Goal: Find specific page/section: Find specific page/section

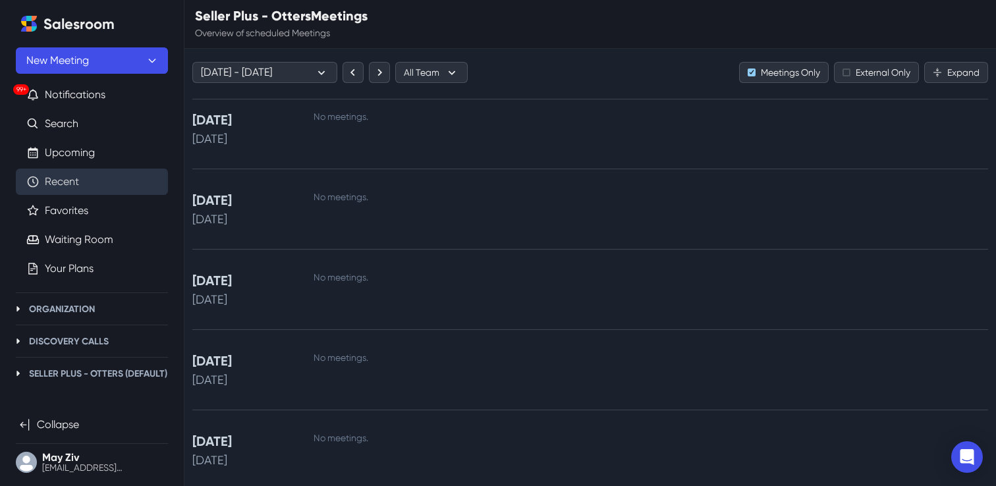
click at [79, 181] on link "Recent" at bounding box center [62, 182] width 34 height 16
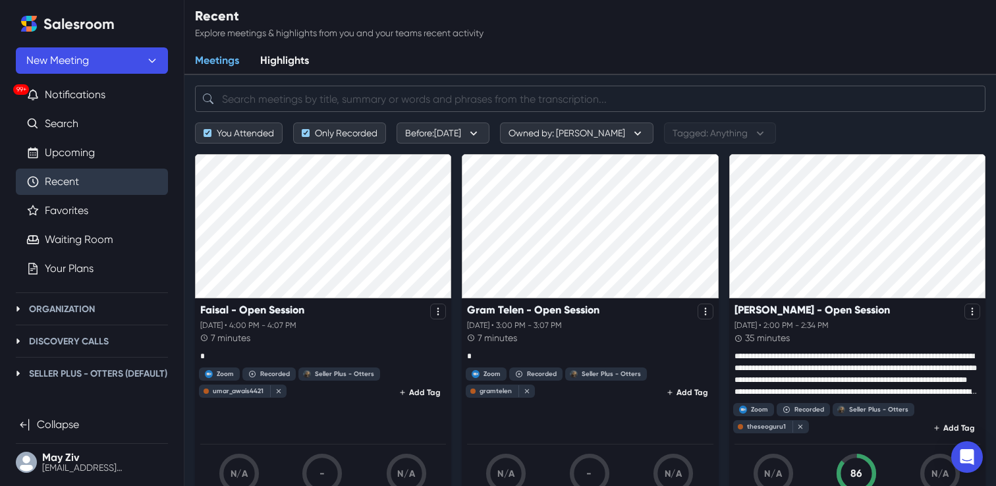
click at [325, 93] on input "search" at bounding box center [590, 99] width 791 height 26
paste input "[PERSON_NAME]"
type input "[PERSON_NAME]"
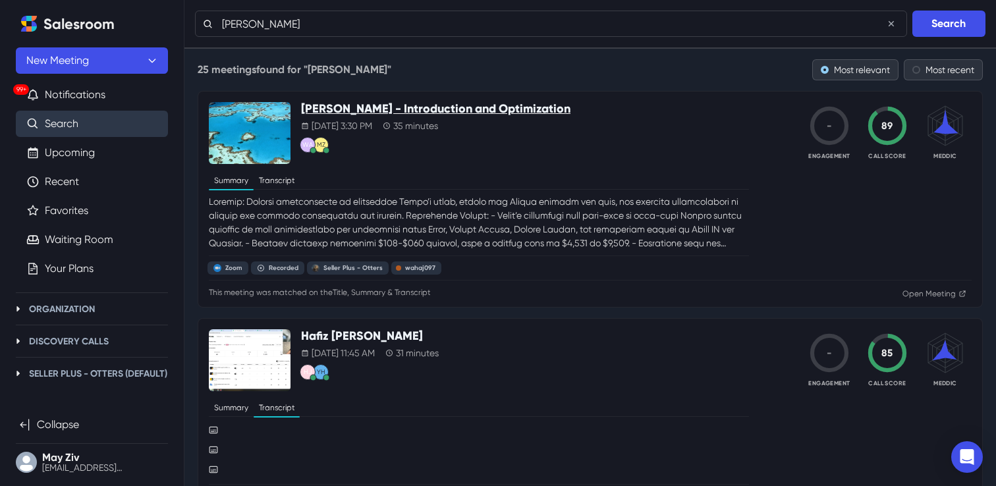
click at [430, 104] on p "[PERSON_NAME] - Introduction and Optimization" at bounding box center [435, 109] width 269 height 14
